Goal: Contribute content: Add original content to the website for others to see

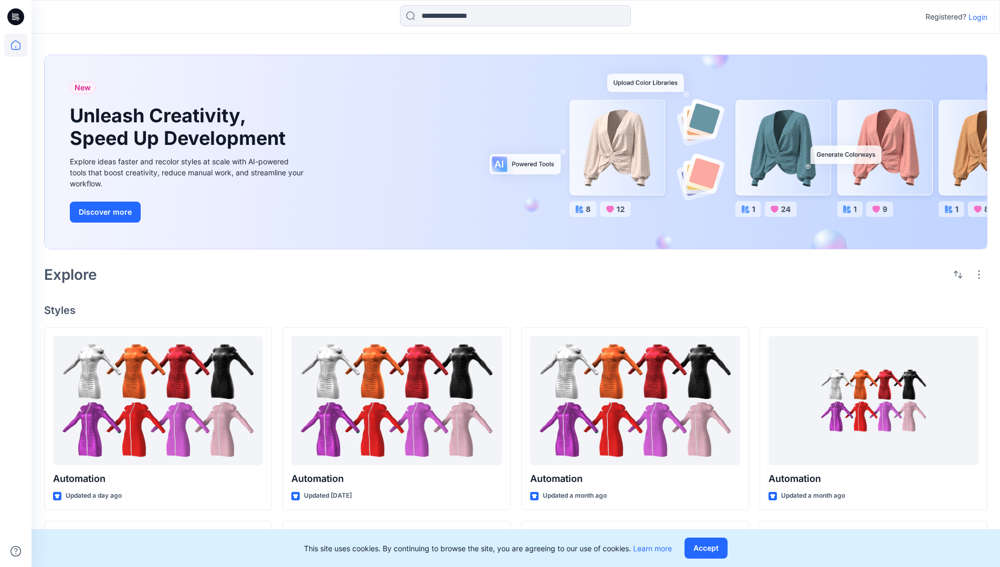
click at [975, 17] on p "Login" at bounding box center [978, 17] width 19 height 11
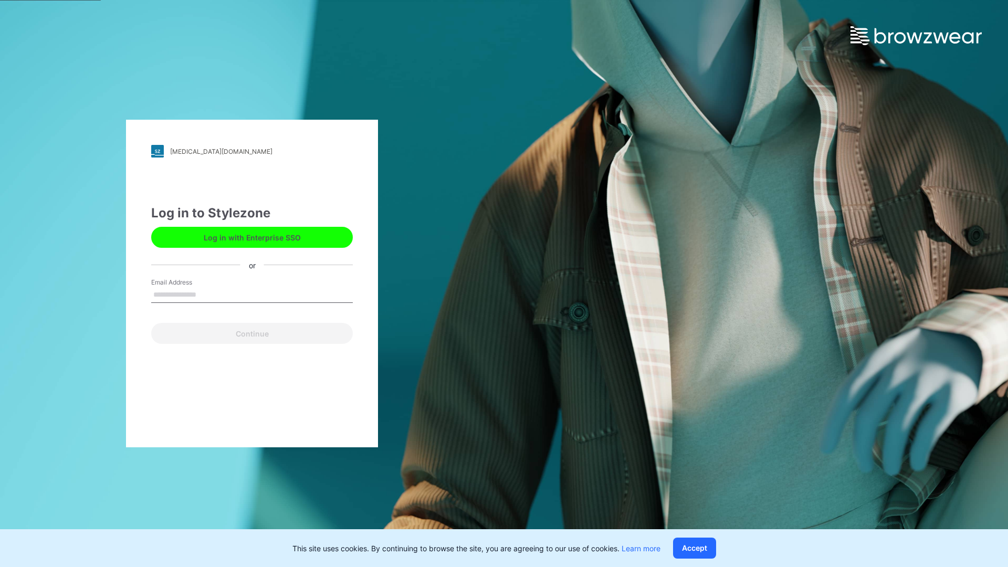
click at [207, 294] on input "Email Address" at bounding box center [252, 295] width 202 height 16
type input "**********"
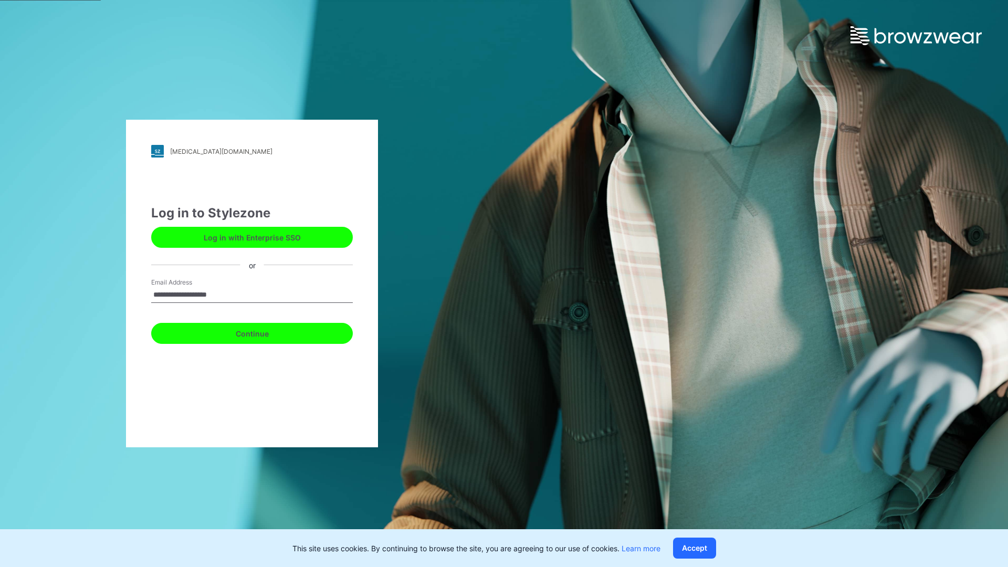
click at [264, 332] on button "Continue" at bounding box center [252, 333] width 202 height 21
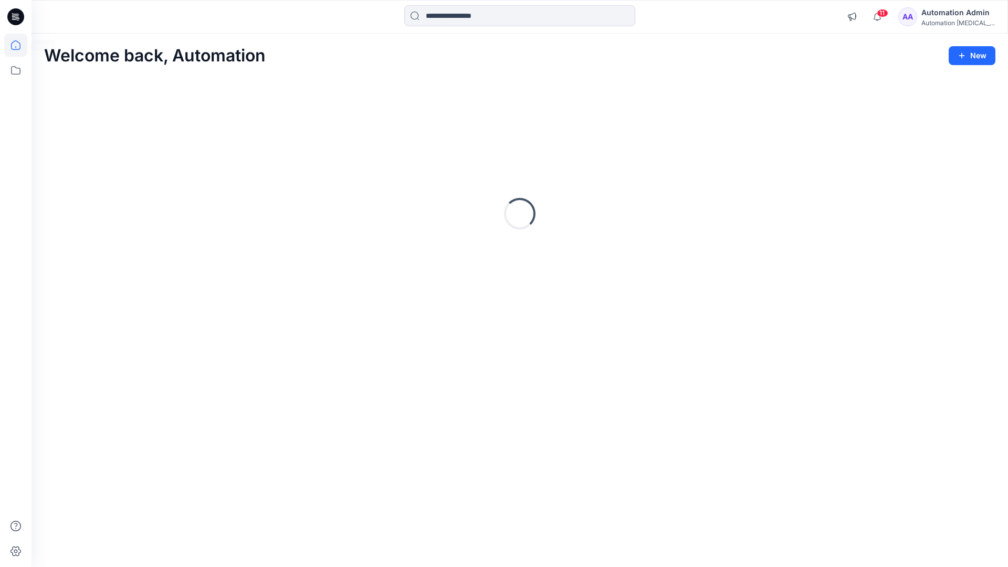
click at [20, 45] on icon at bounding box center [15, 44] width 9 height 9
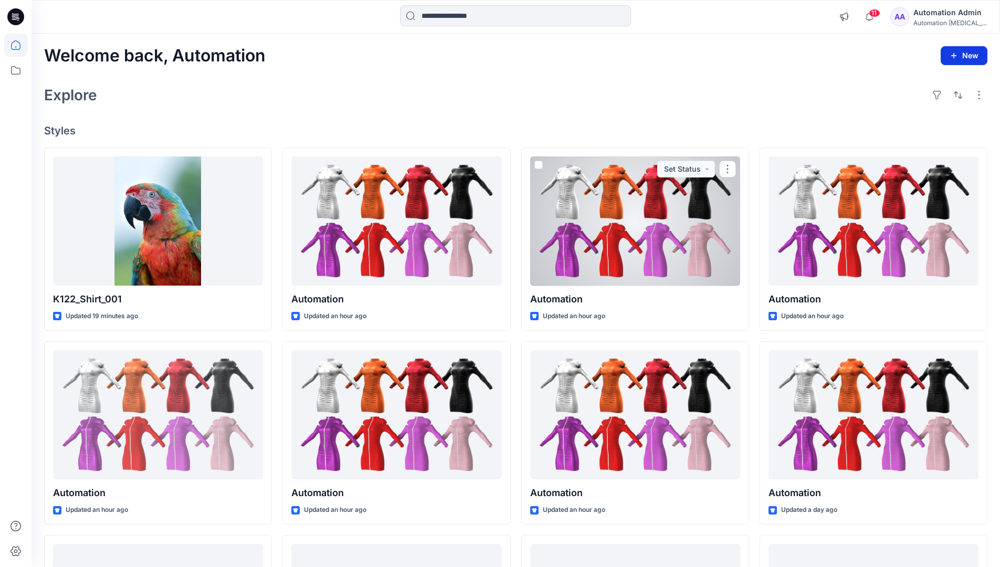
click at [969, 54] on button "New" at bounding box center [964, 55] width 47 height 19
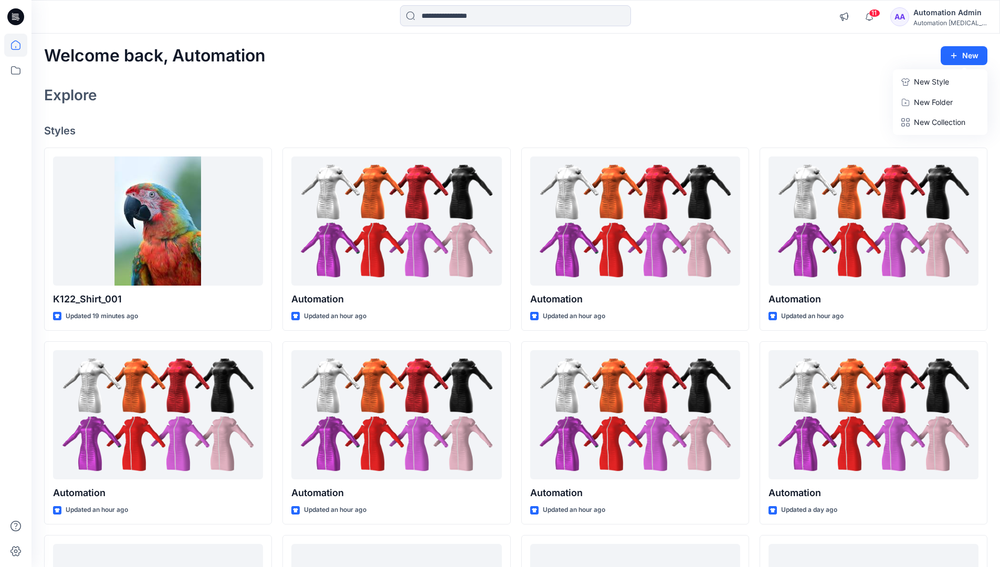
click at [924, 79] on p "New Style" at bounding box center [931, 82] width 35 height 13
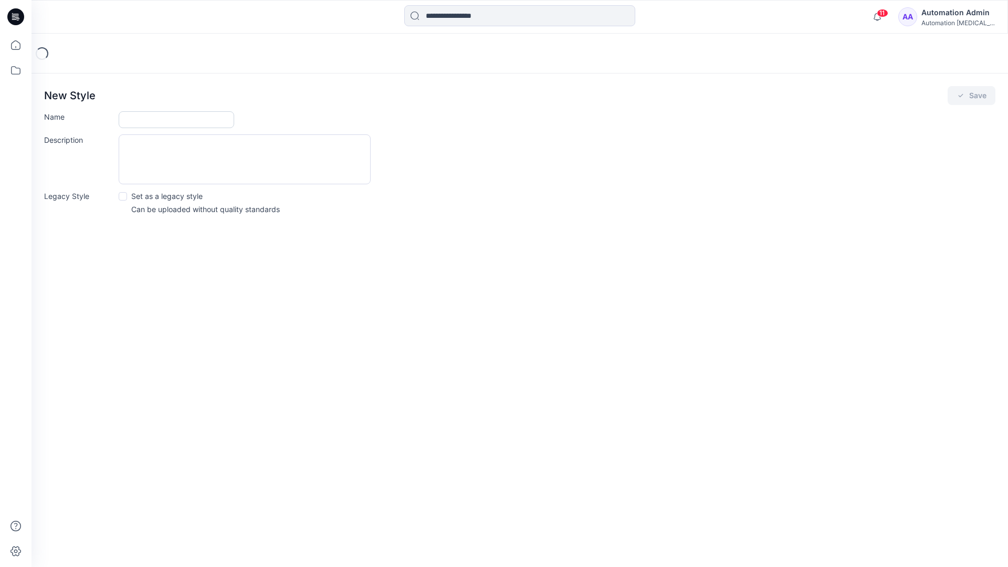
click at [147, 122] on input "Name" at bounding box center [177, 119] width 116 height 17
type input "**********"
click at [122, 195] on span at bounding box center [123, 196] width 8 height 8
click at [971, 96] on button "Save" at bounding box center [972, 95] width 48 height 19
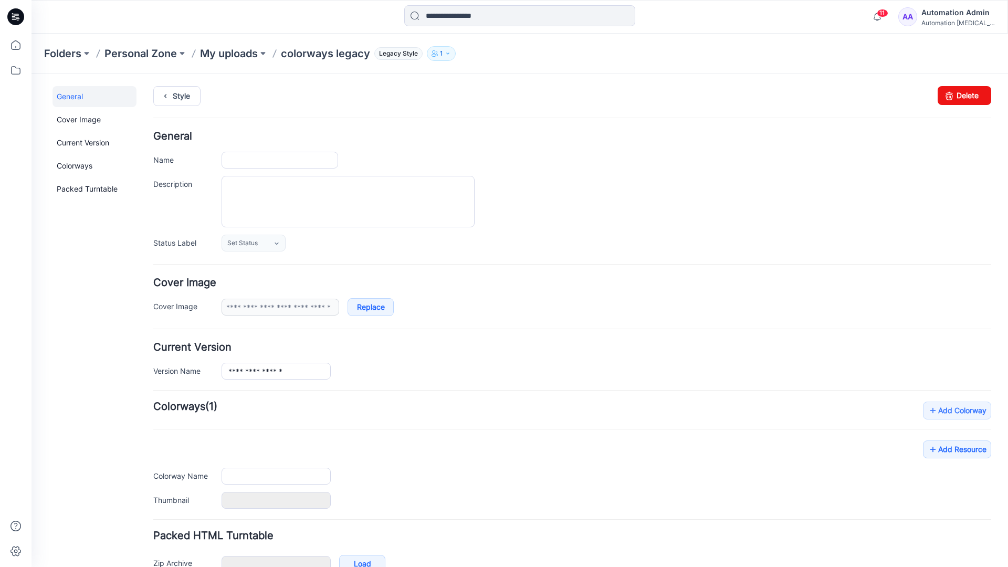
type input "**********"
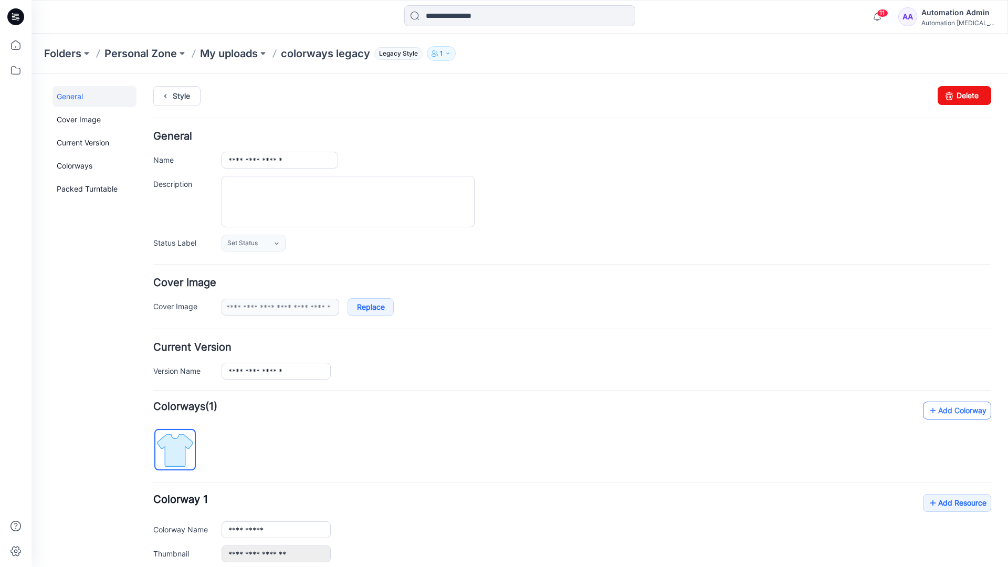
click at [942, 414] on link "Add Colorway" at bounding box center [957, 411] width 68 height 18
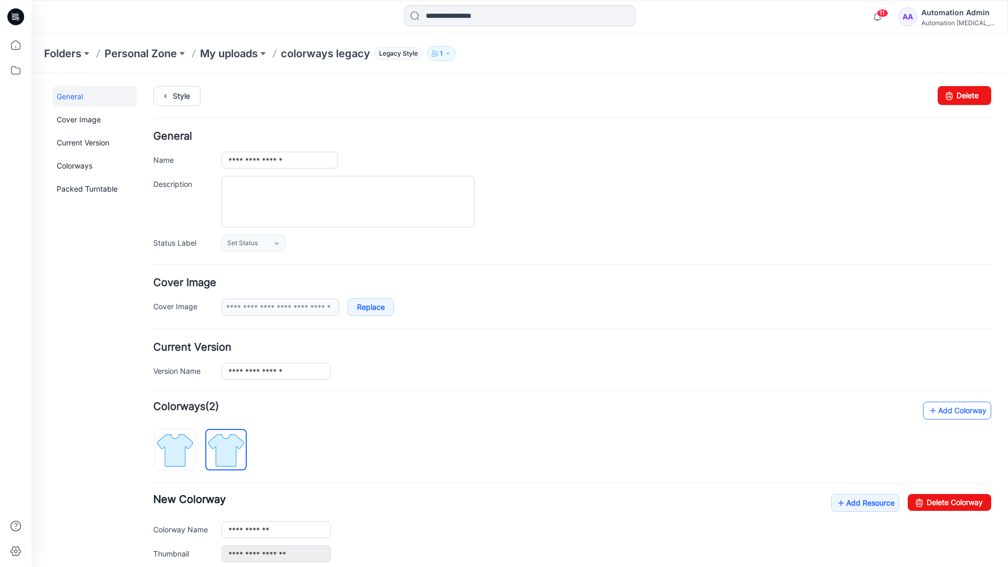
click at [941, 411] on link "Add Colorway" at bounding box center [957, 411] width 68 height 18
type input "**********"
click at [234, 449] on img at bounding box center [225, 450] width 39 height 39
click at [261, 531] on input "**********" at bounding box center [276, 529] width 109 height 17
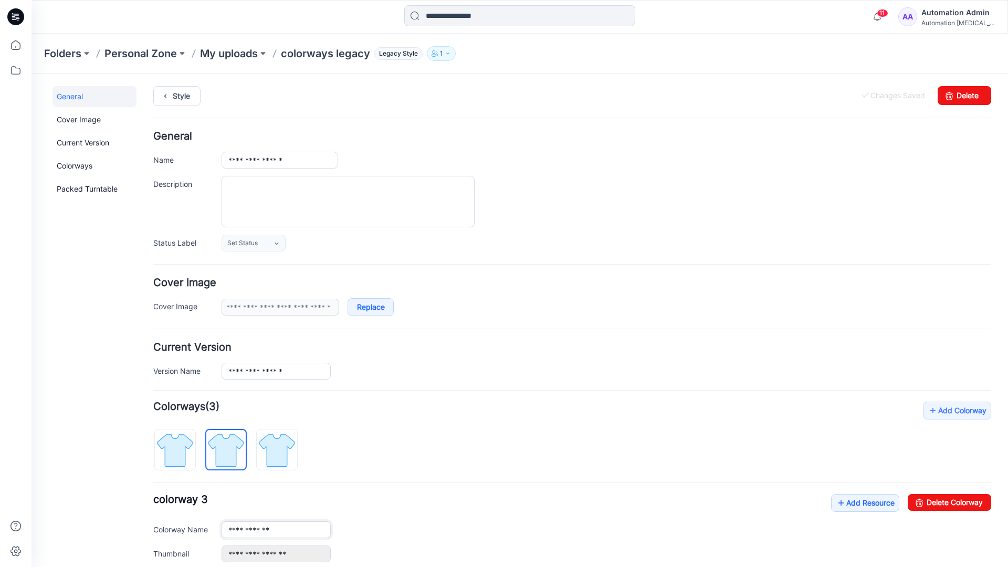
click at [276, 529] on input "**********" at bounding box center [276, 529] width 109 height 17
type input "*"
click at [186, 443] on img at bounding box center [174, 450] width 39 height 39
click at [859, 505] on link "Add Resource" at bounding box center [865, 503] width 68 height 18
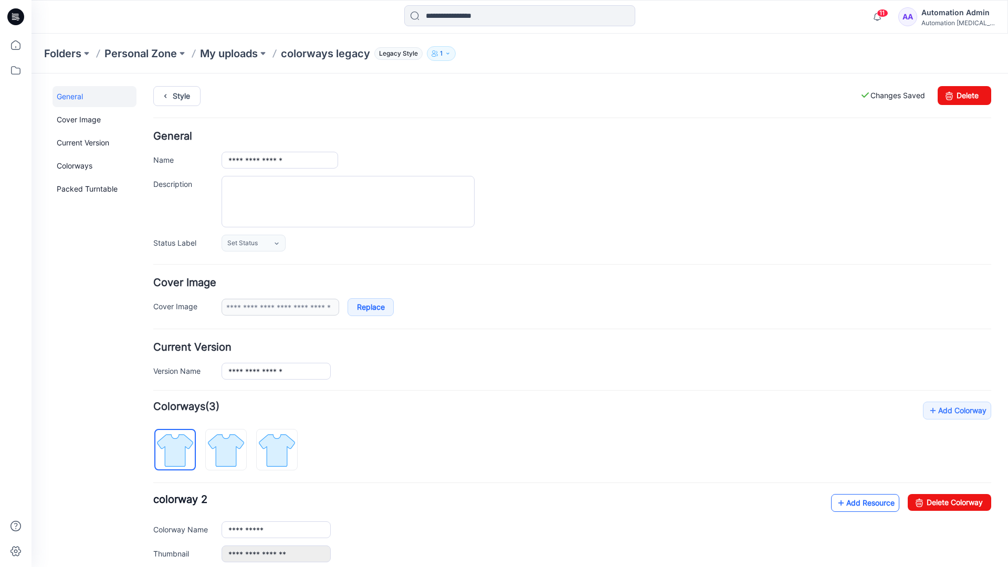
type input "**********"
click at [211, 554] on link at bounding box center [211, 554] width 8 height 8
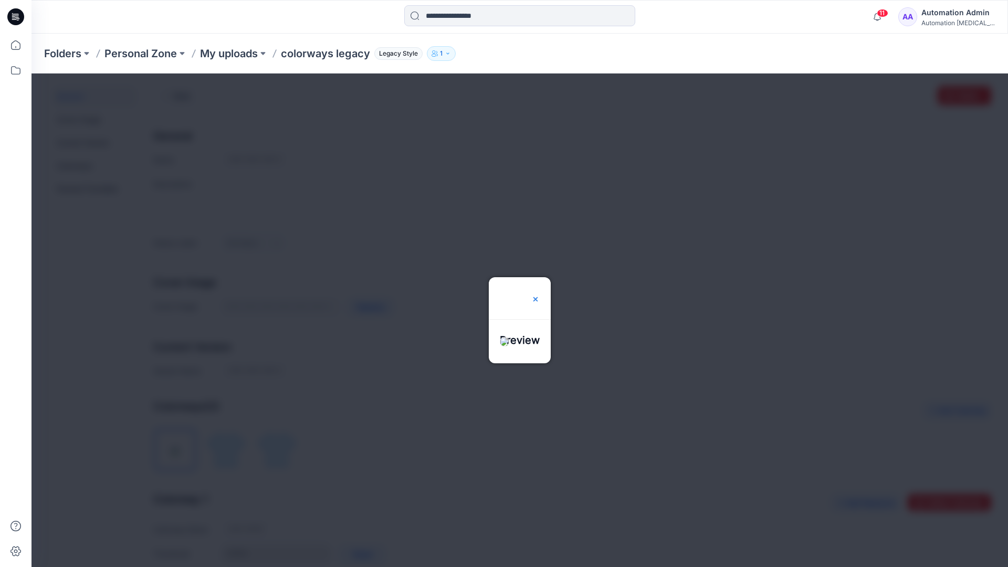
click at [540, 295] on img at bounding box center [535, 299] width 8 height 8
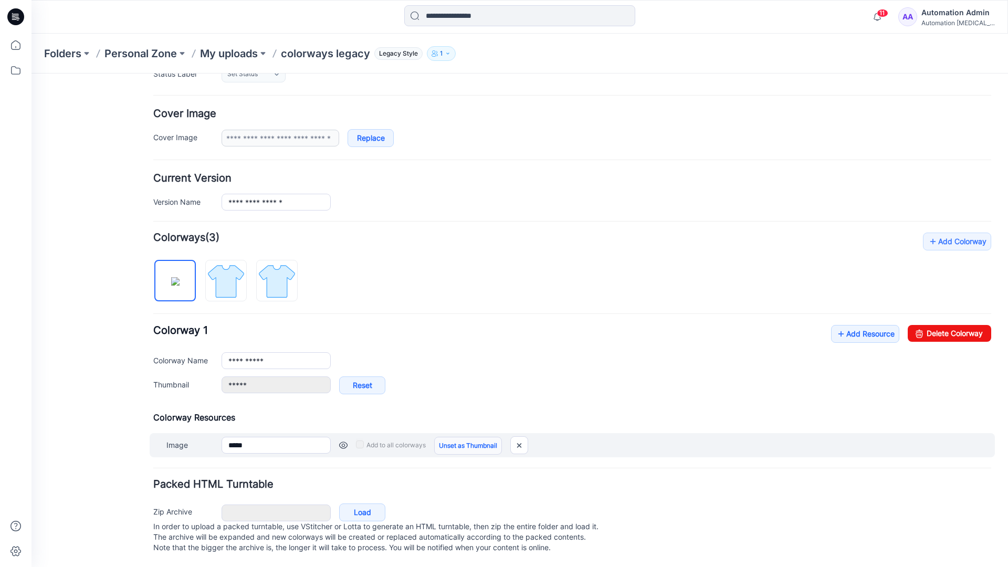
click at [464, 437] on link "Unset as Thumbnail" at bounding box center [468, 446] width 68 height 18
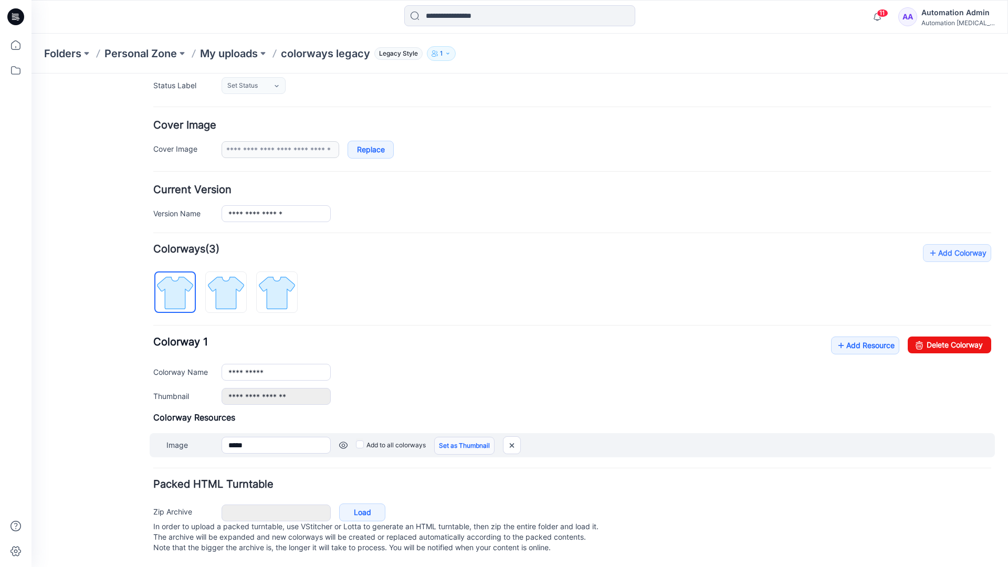
click at [448, 437] on link "Set as Thumbnail" at bounding box center [464, 446] width 60 height 18
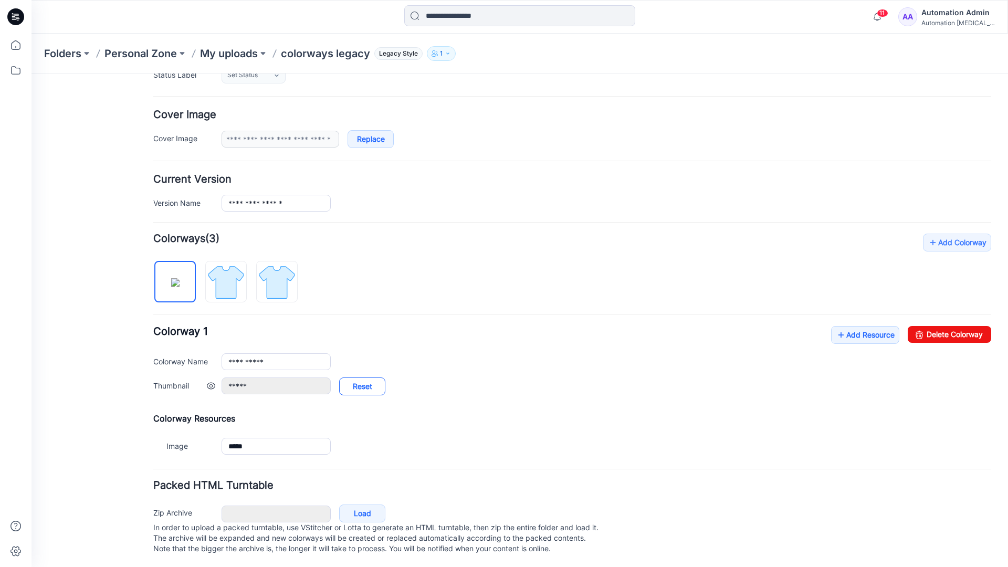
click at [362, 387] on link "Reset" at bounding box center [362, 386] width 46 height 18
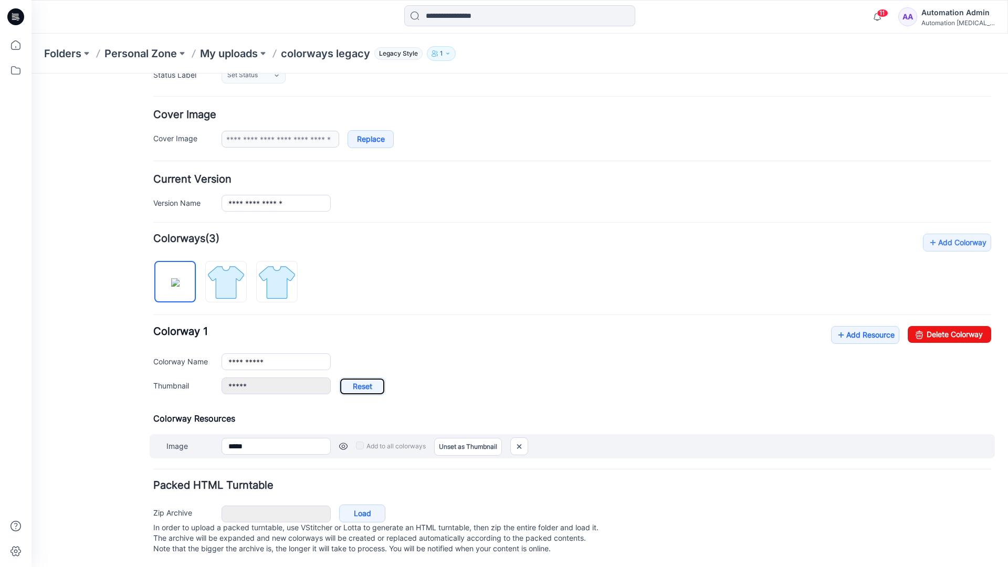
type input "**********"
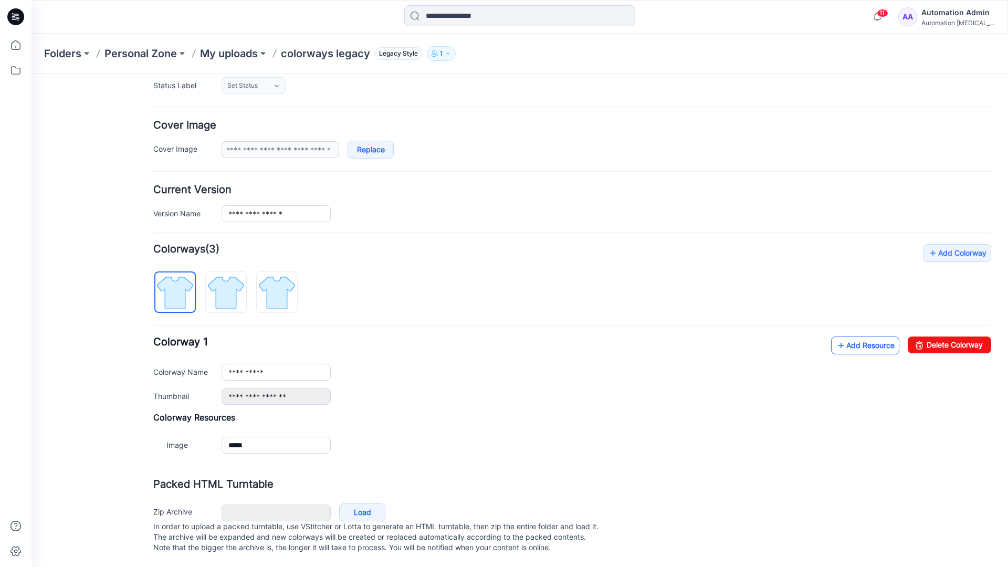
click at [858, 337] on link "Add Resource" at bounding box center [865, 346] width 68 height 18
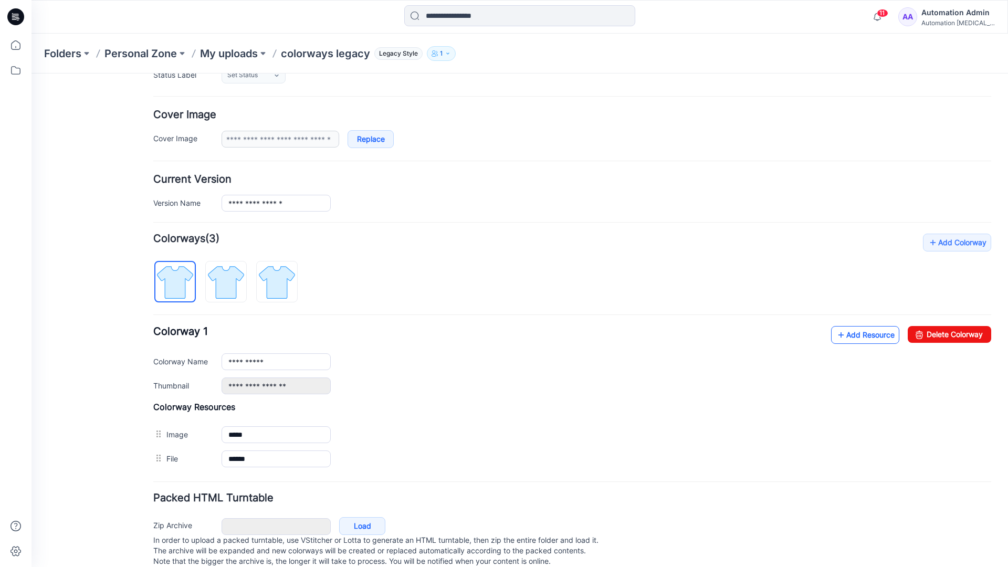
click at [864, 335] on link "Add Resource" at bounding box center [865, 335] width 68 height 18
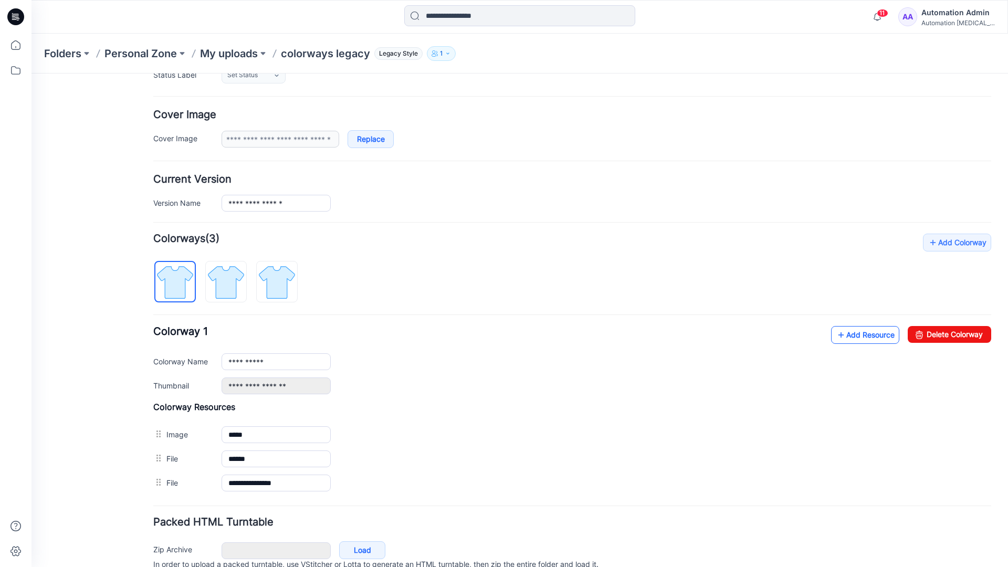
click at [849, 335] on link "Add Resource" at bounding box center [865, 335] width 68 height 18
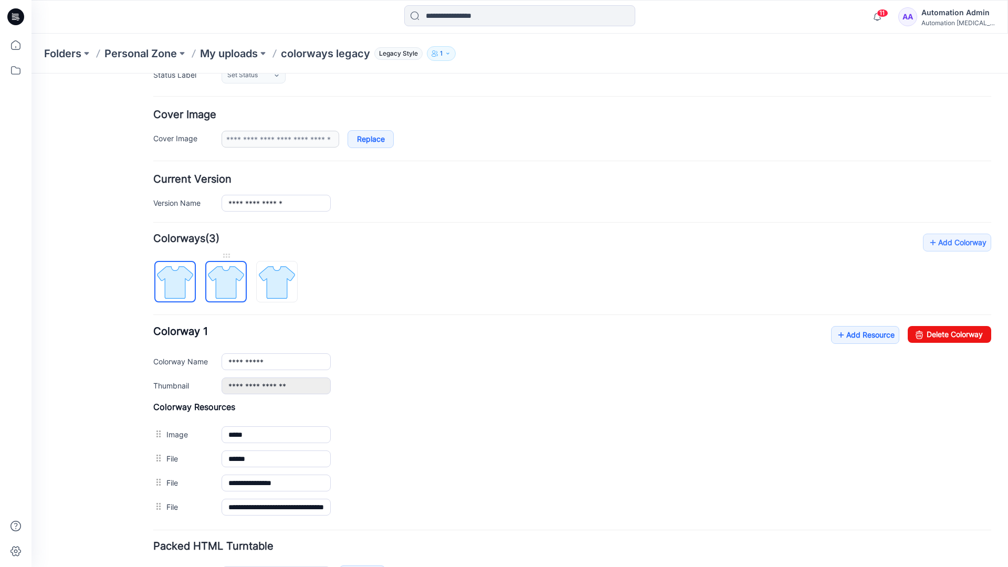
click at [236, 291] on img at bounding box center [225, 282] width 39 height 39
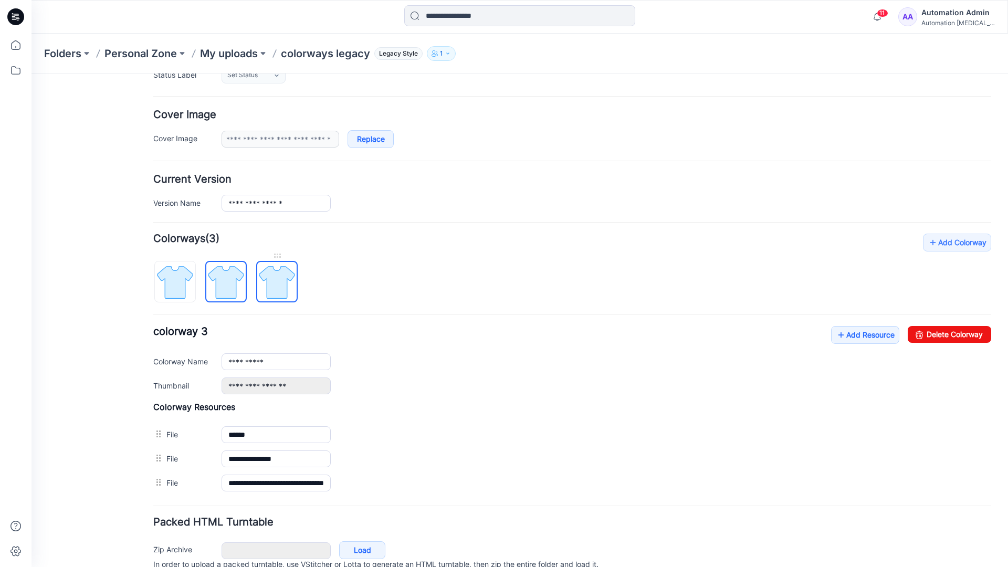
click at [289, 293] on img at bounding box center [276, 282] width 39 height 39
click at [237, 291] on img at bounding box center [225, 282] width 39 height 39
click at [189, 293] on img at bounding box center [174, 282] width 39 height 39
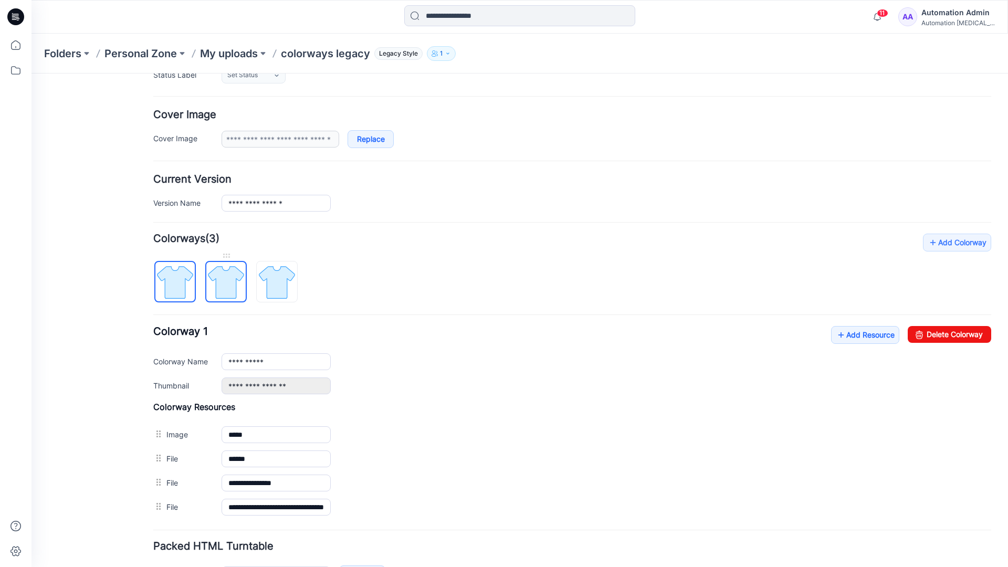
click at [222, 281] on img at bounding box center [225, 282] width 39 height 39
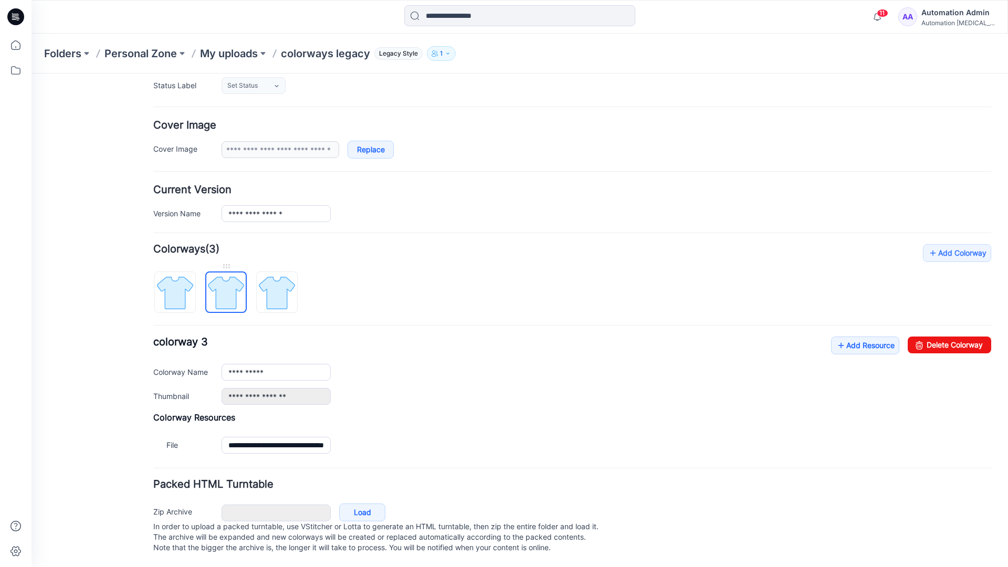
scroll to position [116, 0]
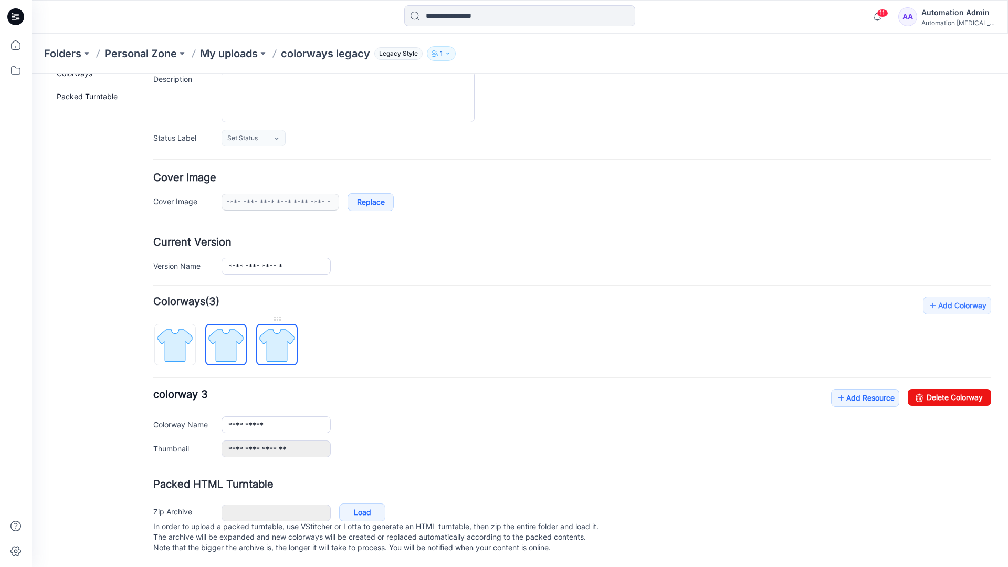
click at [277, 334] on img at bounding box center [276, 345] width 39 height 39
click at [222, 334] on img at bounding box center [225, 345] width 39 height 39
click at [272, 334] on img at bounding box center [276, 345] width 39 height 39
click at [226, 338] on img at bounding box center [225, 345] width 39 height 39
click at [182, 340] on img at bounding box center [174, 345] width 39 height 39
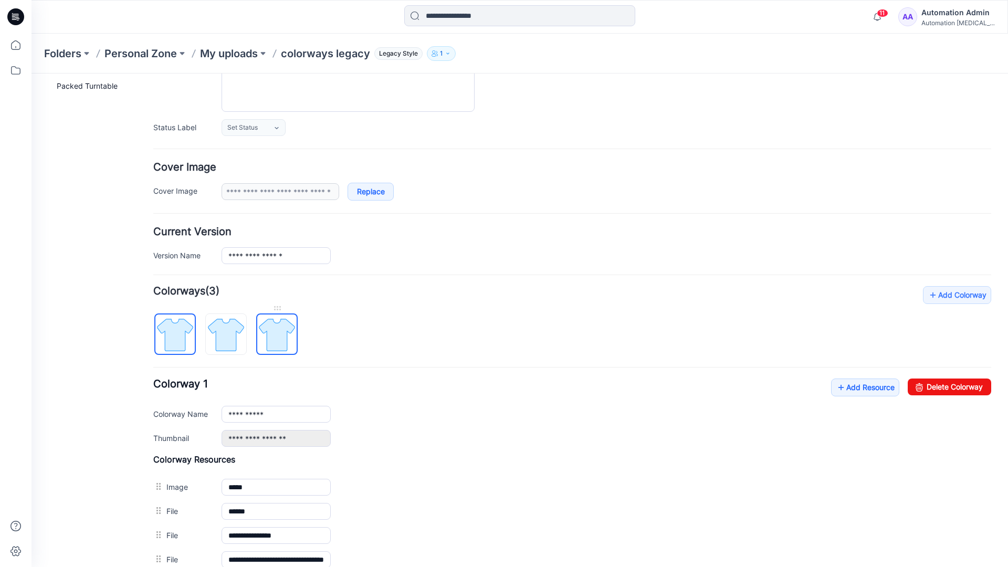
click at [275, 334] on img at bounding box center [276, 334] width 39 height 39
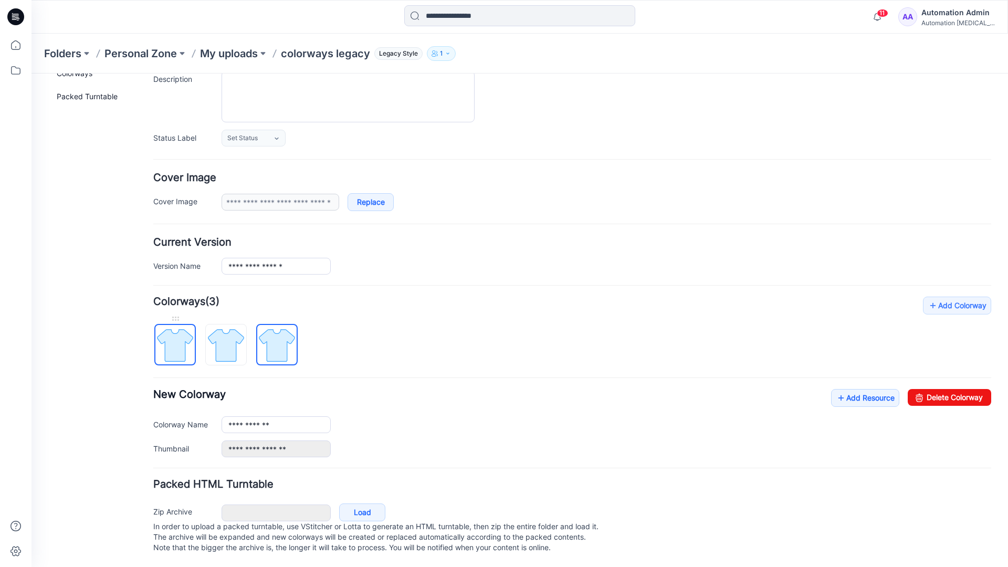
click at [186, 334] on img at bounding box center [174, 345] width 39 height 39
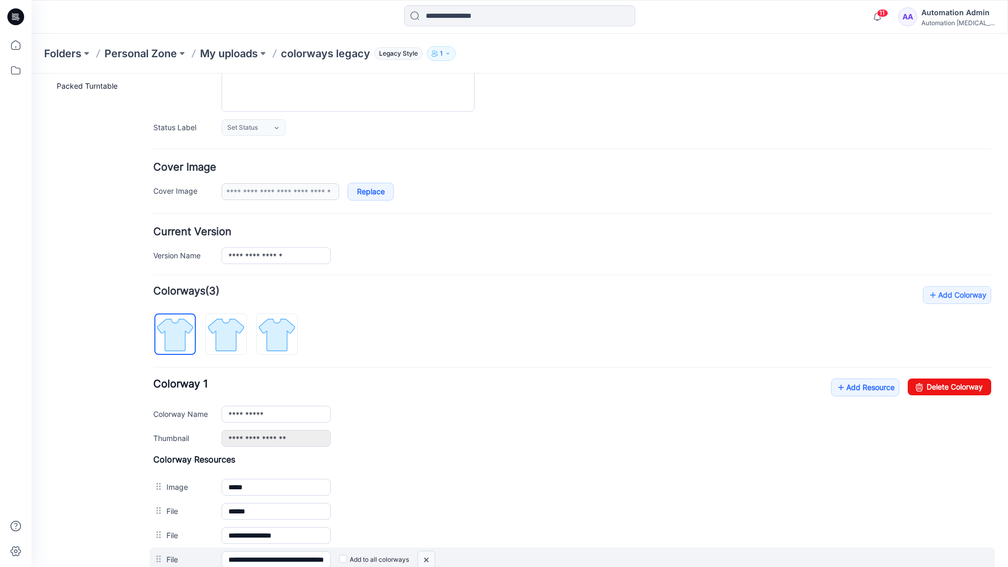
click at [428, 560] on img at bounding box center [426, 559] width 17 height 17
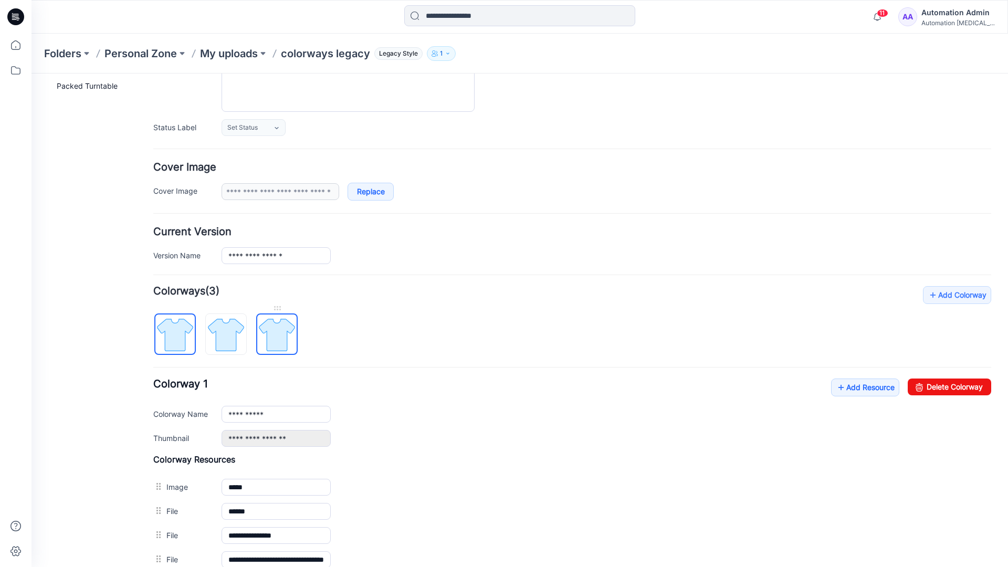
click at [276, 338] on img at bounding box center [276, 334] width 39 height 39
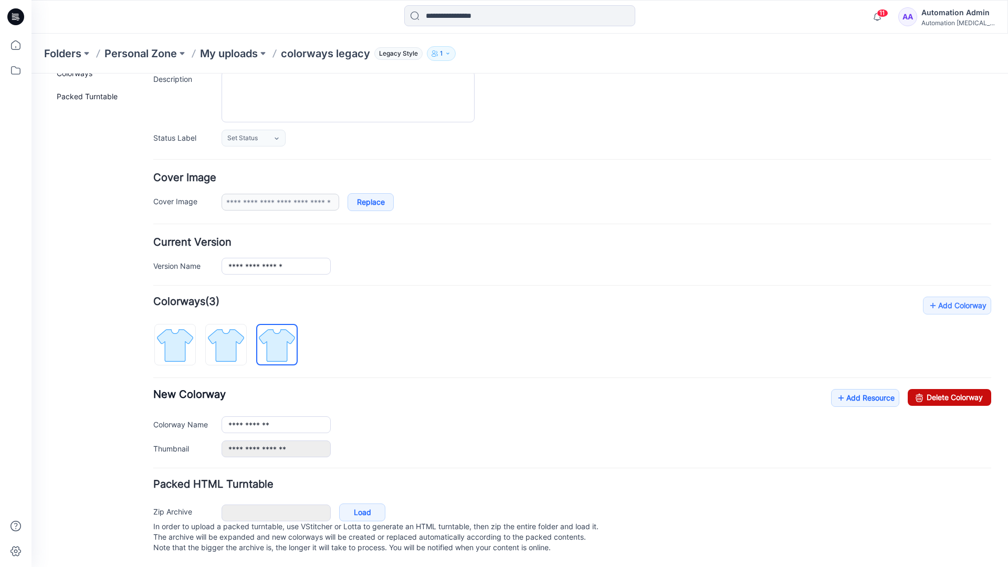
click at [927, 389] on link "Delete Colorway" at bounding box center [949, 397] width 83 height 17
click at [242, 329] on img at bounding box center [225, 345] width 39 height 39
click at [958, 389] on link "Delete Colorway" at bounding box center [949, 397] width 83 height 17
type input "**********"
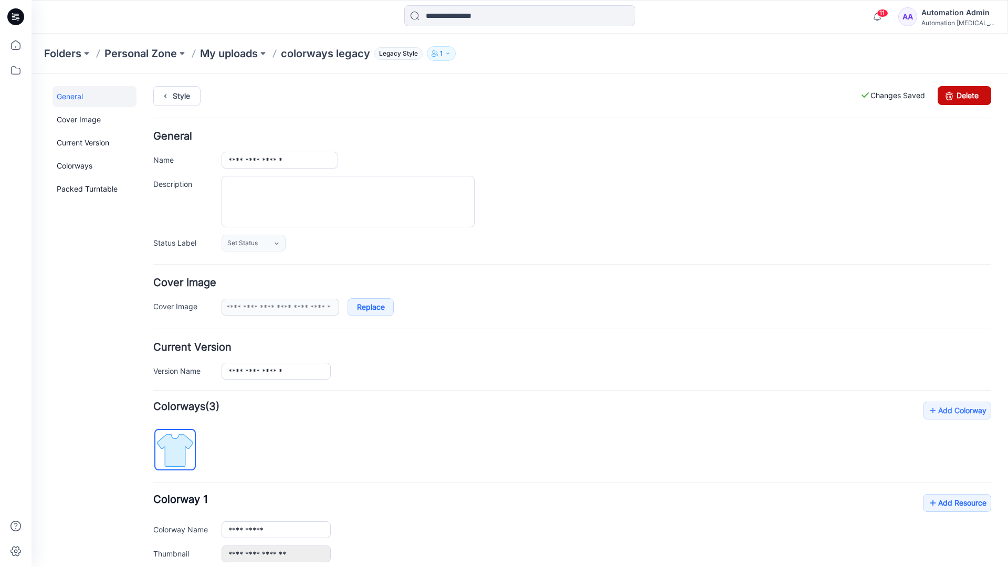
click at [964, 96] on link "Delete" at bounding box center [965, 95] width 54 height 19
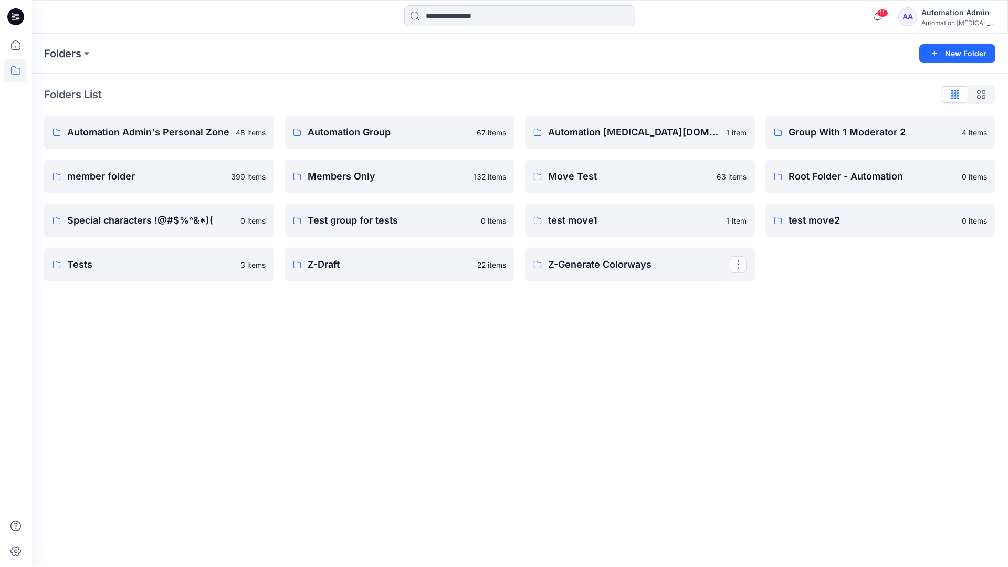
click at [943, 16] on div "Automation Admin" at bounding box center [958, 12] width 74 height 13
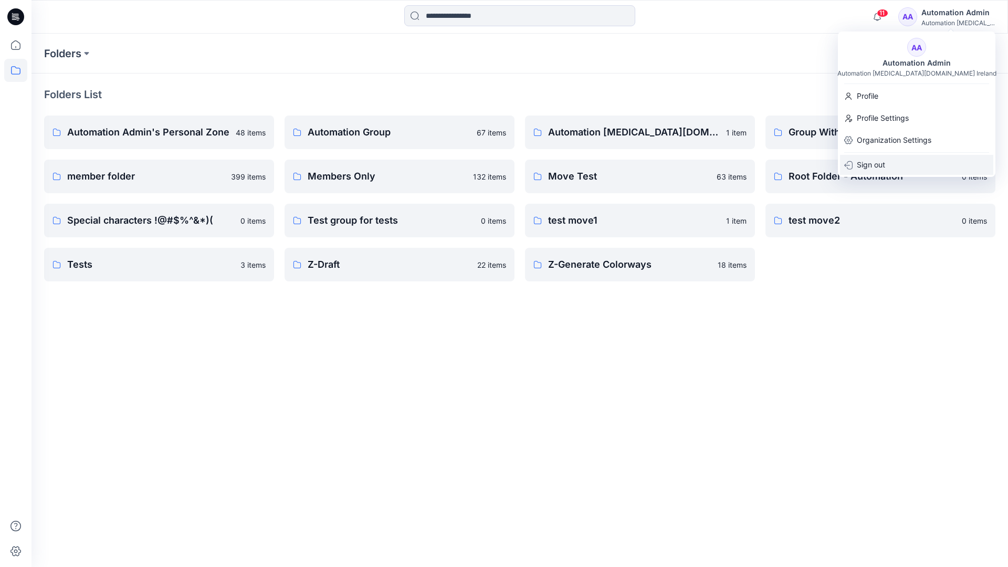
click at [874, 171] on p "Sign out" at bounding box center [871, 165] width 28 height 20
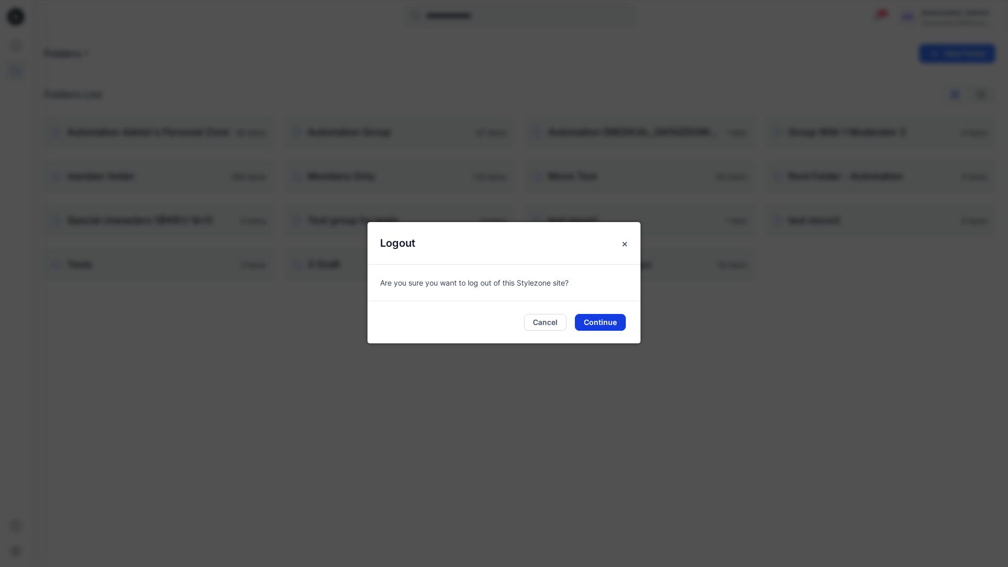
click at [611, 317] on button "Continue" at bounding box center [600, 322] width 51 height 17
